Goal: Information Seeking & Learning: Learn about a topic

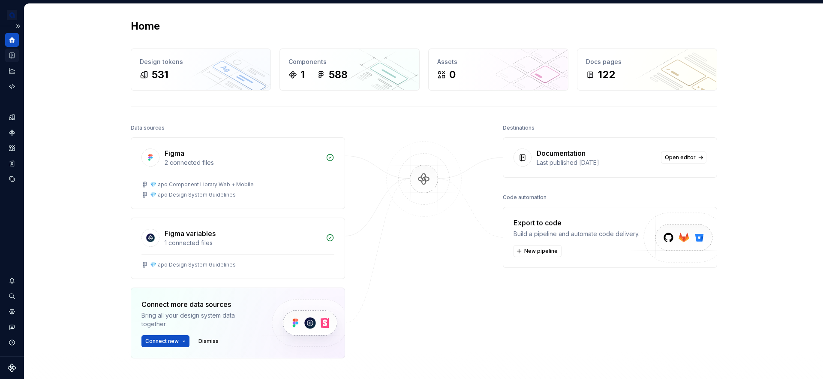
click at [11, 54] on icon "Documentation" at bounding box center [12, 55] width 3 height 5
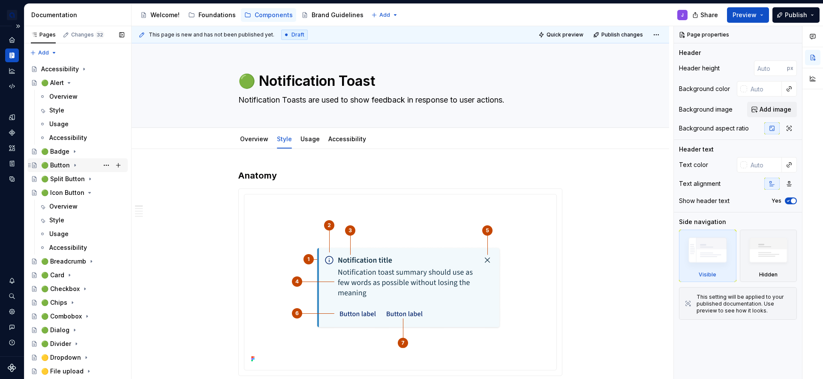
click at [72, 170] on div "🟢 Button" at bounding box center [82, 165] width 83 height 12
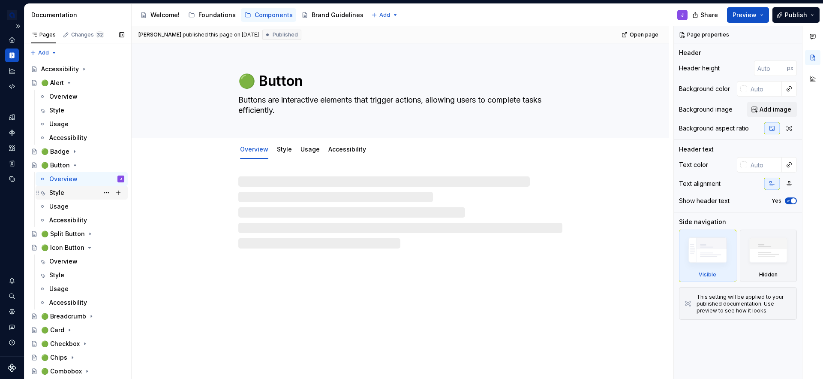
click at [64, 190] on div "Style" at bounding box center [86, 193] width 75 height 12
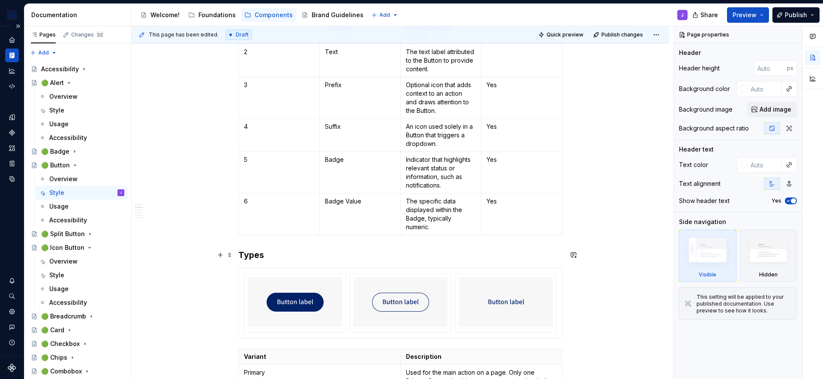
scroll to position [488, 0]
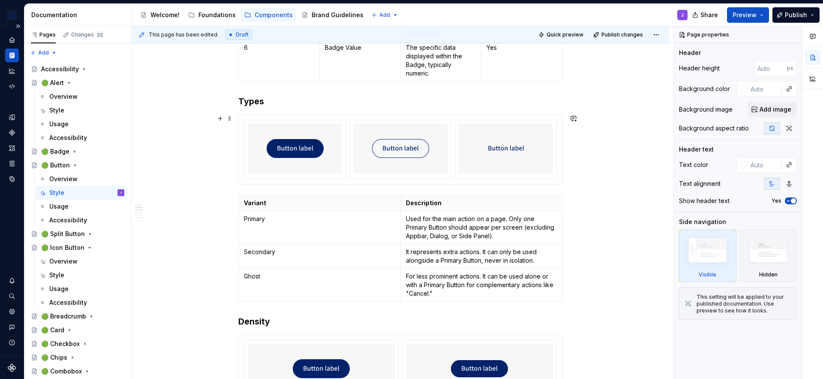
type textarea "*"
